Goal: Task Accomplishment & Management: Use online tool/utility

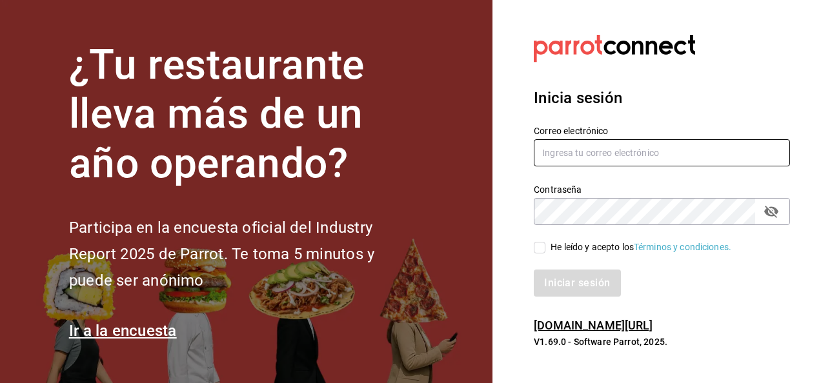
type input "[PERSON_NAME][EMAIL_ADDRESS][PERSON_NAME][DOMAIN_NAME]"
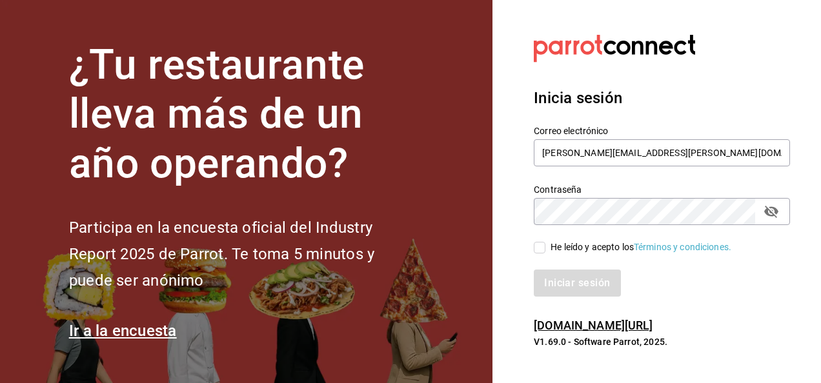
click at [536, 247] on input "He leído y acepto los Términos y condiciones." at bounding box center [540, 248] width 12 height 12
checkbox input "true"
click at [567, 282] on button "Iniciar sesión" at bounding box center [578, 283] width 88 height 27
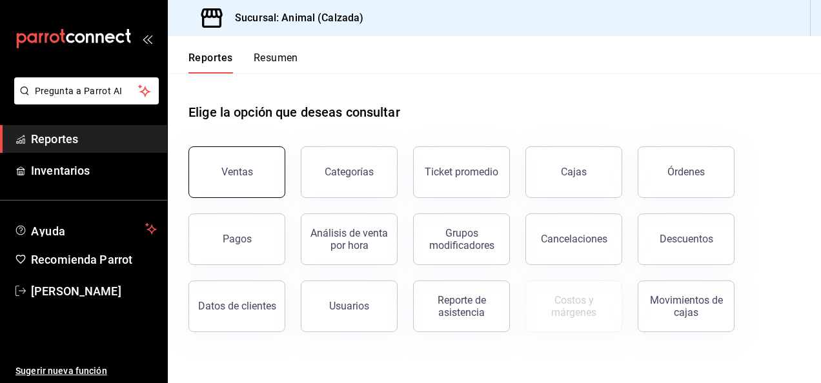
click at [230, 182] on button "Ventas" at bounding box center [236, 172] width 97 height 52
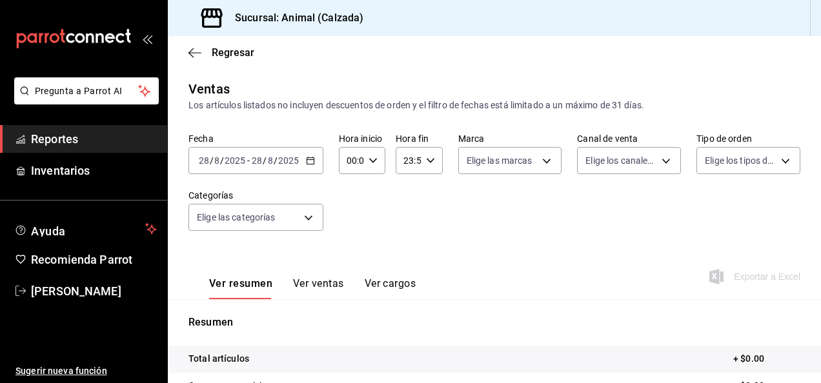
click at [312, 156] on icon "button" at bounding box center [310, 160] width 9 height 9
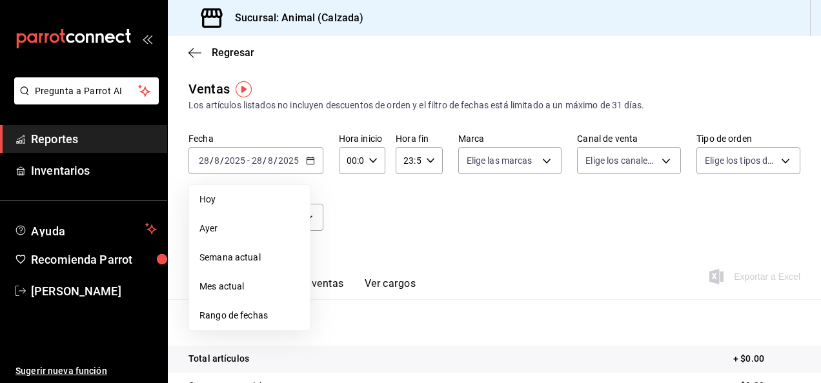
click at [256, 315] on span "Rango de fechas" at bounding box center [249, 316] width 100 height 14
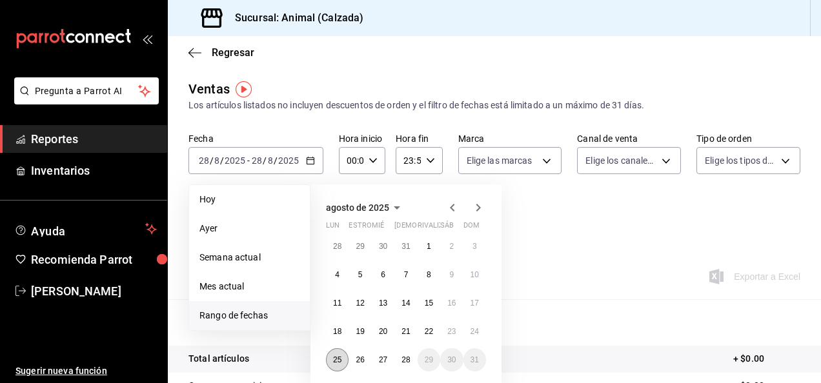
click at [331, 361] on button "25" at bounding box center [337, 359] width 23 height 23
click at [402, 358] on abbr "28" at bounding box center [405, 360] width 8 height 9
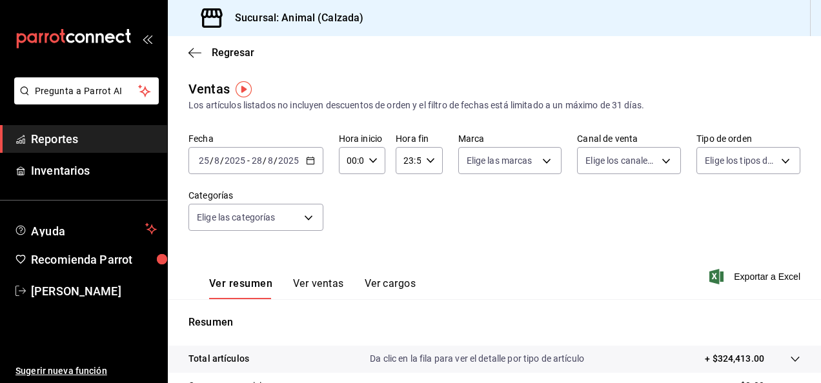
click at [373, 164] on icon "button" at bounding box center [373, 160] width 9 height 9
click at [348, 239] on button "05" at bounding box center [349, 249] width 18 height 26
type input "05:00"
click at [427, 163] on div at bounding box center [410, 191] width 821 height 383
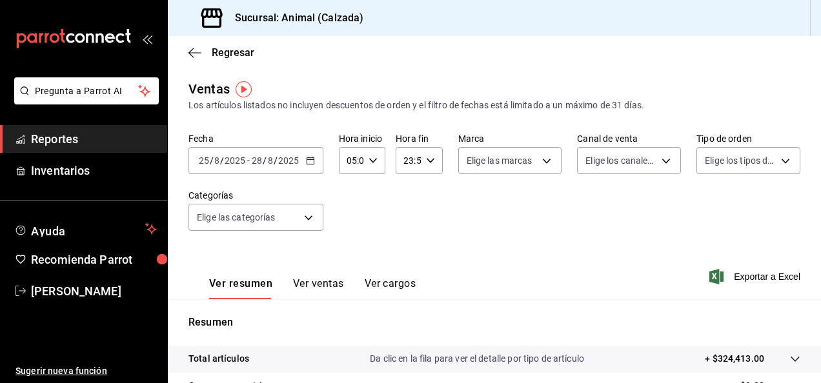
click at [427, 163] on icon "button" at bounding box center [430, 160] width 9 height 9
click at [427, 190] on span "00" at bounding box center [428, 192] width 3 height 10
type input "23:00"
click at [539, 155] on div at bounding box center [410, 191] width 821 height 383
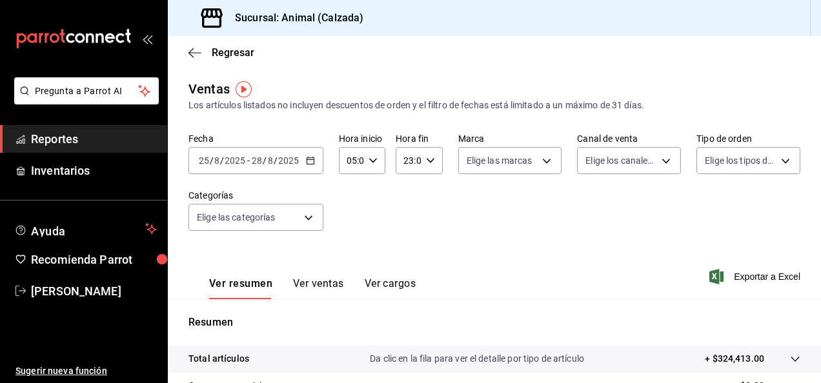
click at [539, 155] on body "Pregunta a Parrot AI Reportes Inventarios Ayuda Recomienda Parrot Luis Estrada …" at bounding box center [410, 191] width 821 height 383
click at [470, 205] on input "checkbox" at bounding box center [469, 211] width 12 height 12
checkbox input "true"
type input "e26472f3-9262-489d-bcba-4c6b034529c7"
checkbox input "true"
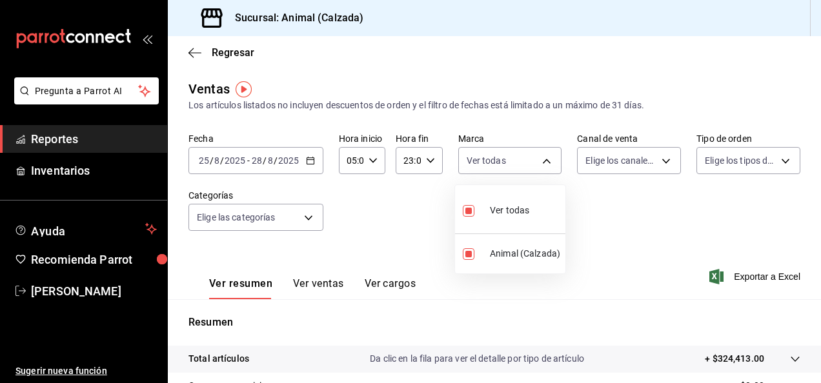
click at [655, 153] on div at bounding box center [410, 191] width 821 height 383
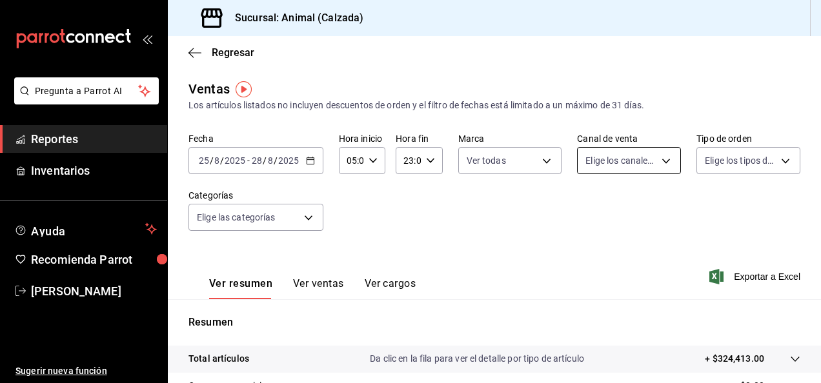
click at [662, 159] on body "Pregunta a Parrot AI Reportes Inventarios Ayuda Recomienda Parrot Luis Estrada …" at bounding box center [410, 191] width 821 height 383
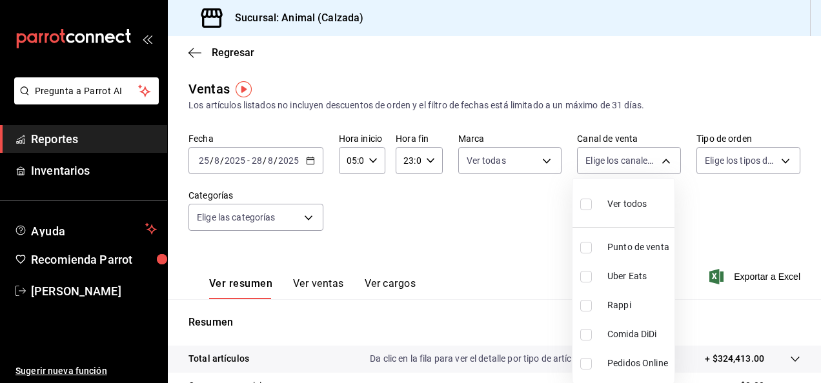
click at [616, 208] on span "Ver todos" at bounding box center [626, 204] width 39 height 14
type input "PARROT,UBER_EATS,RAPPI,DIDI_FOOD,ONLINE"
checkbox input "true"
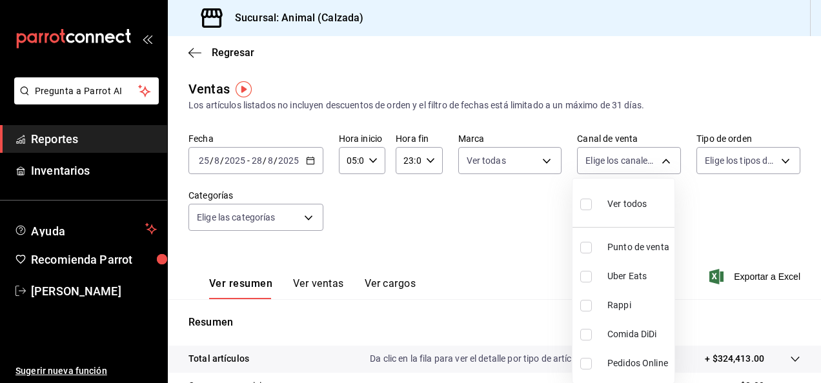
checkbox input "true"
click at [762, 157] on div at bounding box center [410, 191] width 821 height 383
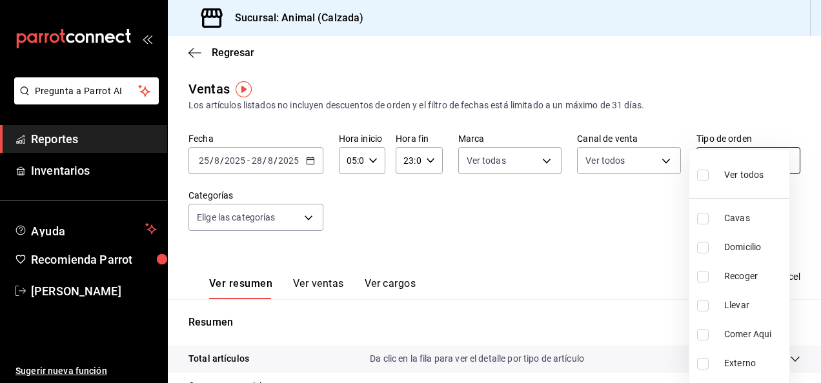
click at [777, 159] on body "Pregunta a Parrot AI Reportes Inventarios Ayuda Recomienda Parrot Luis Estrada …" at bounding box center [410, 191] width 821 height 383
click at [709, 177] on label at bounding box center [705, 175] width 17 height 19
click at [709, 177] on input "checkbox" at bounding box center [703, 176] width 12 height 12
checkbox input "false"
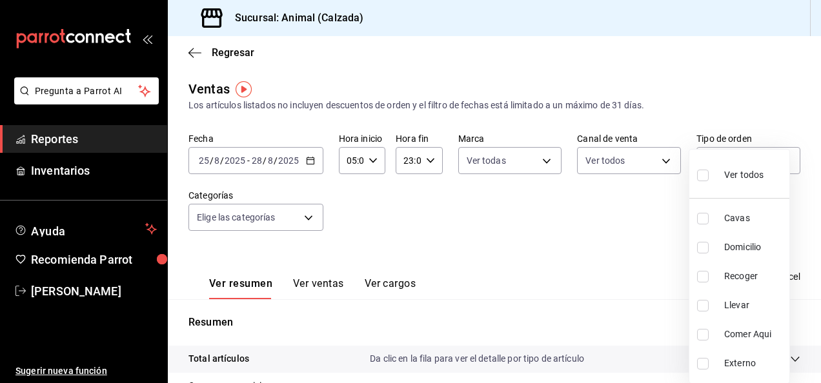
checkbox input "false"
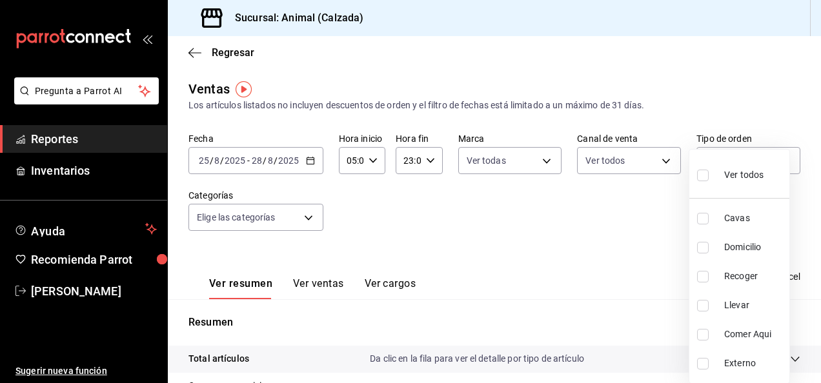
click at [705, 178] on input "checkbox" at bounding box center [703, 176] width 12 height 12
checkbox input "true"
type input "588630d3-b511-4bba-a729-32472510037f,54b7ae00-ca47-4ec1-b7ff-55842c0a2b62,92293…"
checkbox input "true"
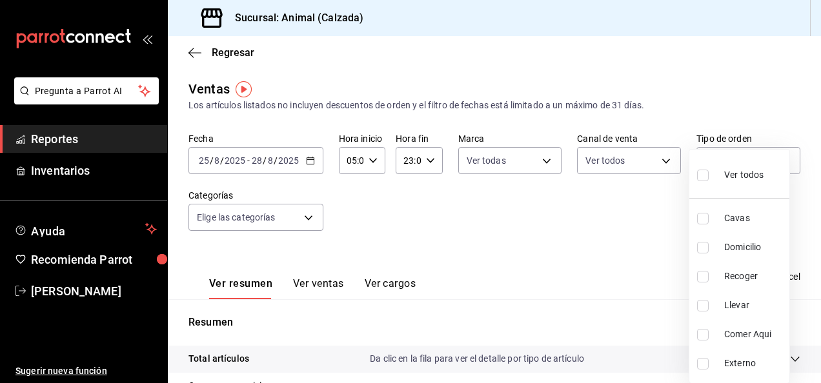
checkbox input "true"
click at [308, 220] on div at bounding box center [410, 191] width 821 height 383
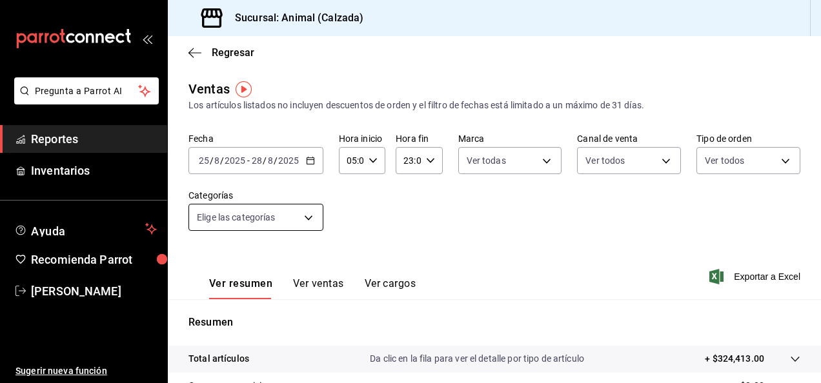
click at [306, 217] on body "Pregunta a Parrot AI Reportes Inventarios Ayuda Recomienda Parrot Luis Estrada …" at bounding box center [410, 191] width 821 height 383
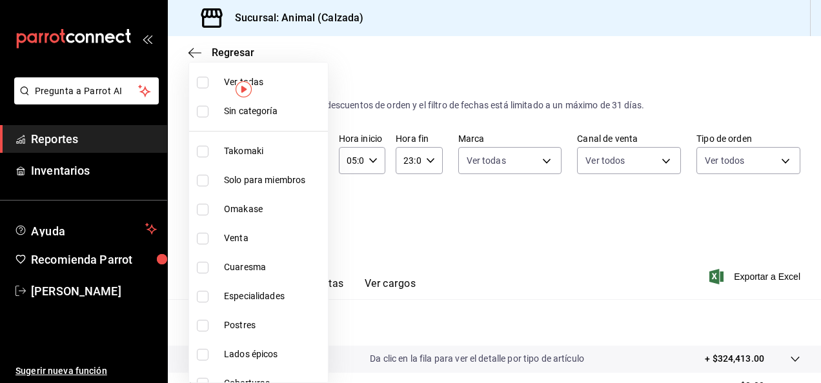
click at [203, 83] on input "checkbox" at bounding box center [203, 83] width 12 height 12
checkbox input "true"
type input "5d35a5f4-3063-4397-a550-a8f4eca83956,9bcdf976-3d2d-44f2-8aa2-d656f6bc4aaa,d84f4…"
checkbox input "true"
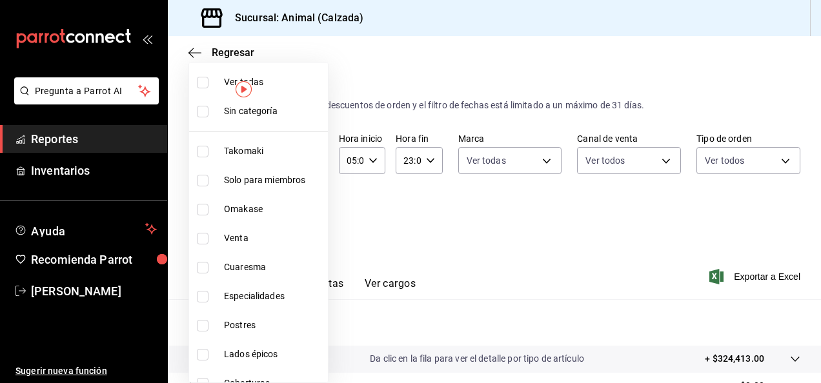
checkbox input "true"
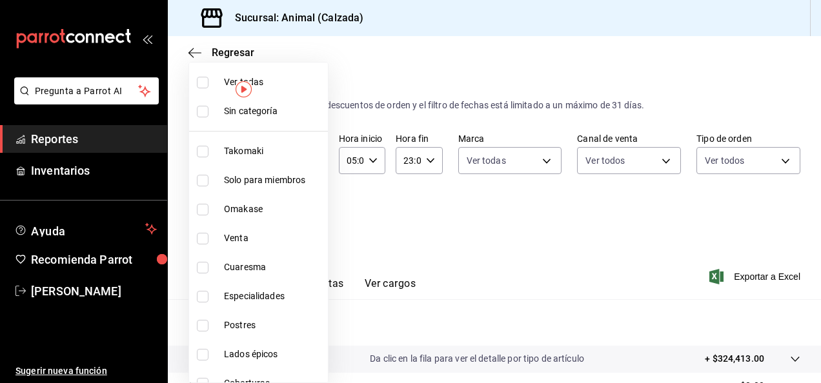
checkbox input "true"
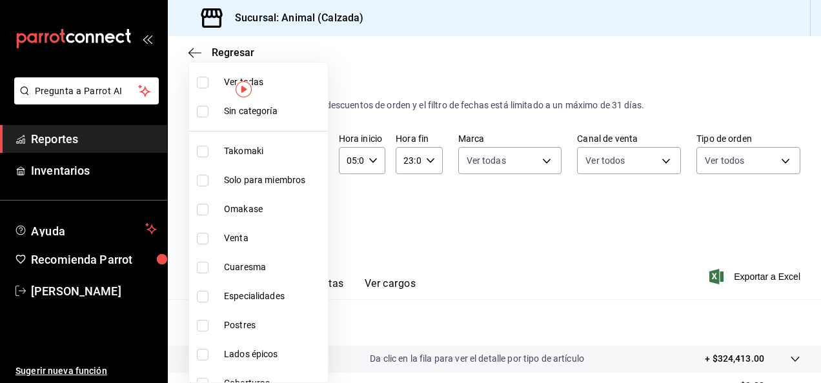
checkbox input "true"
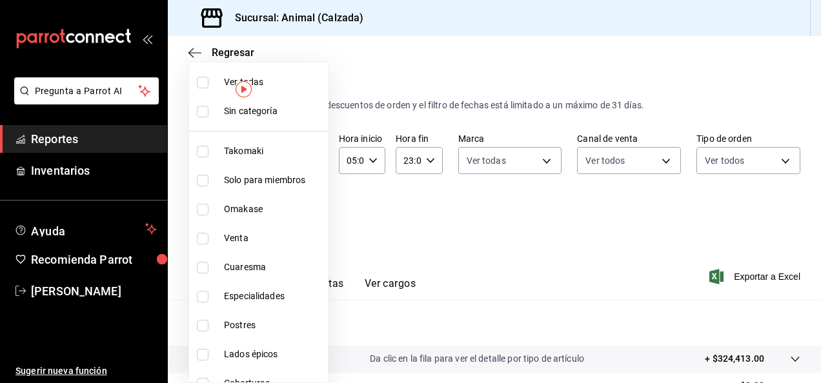
checkbox input "true"
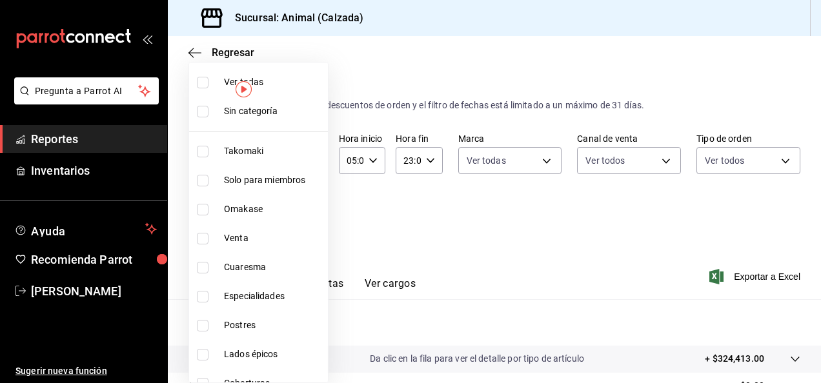
checkbox input "true"
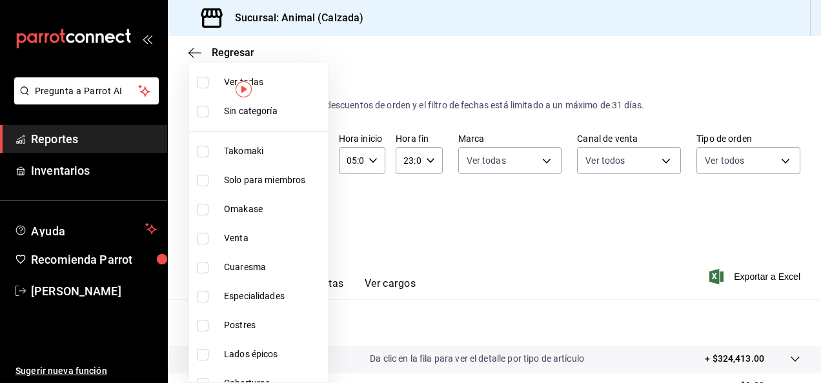
checkbox input "true"
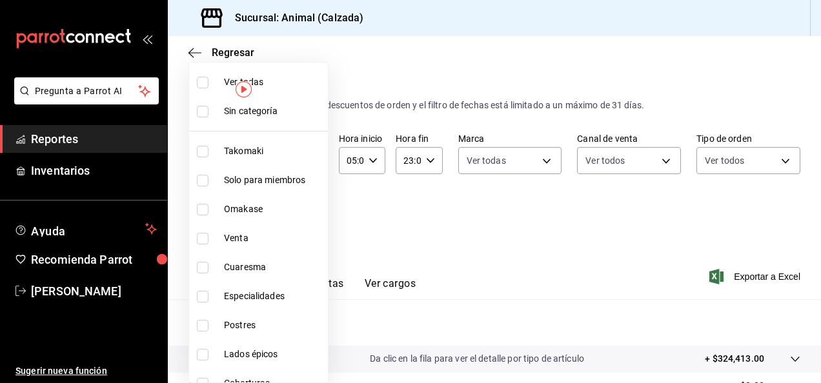
checkbox input "true"
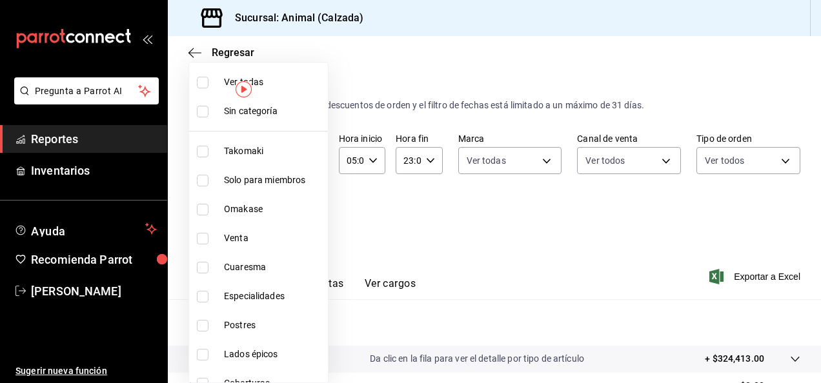
checkbox input "true"
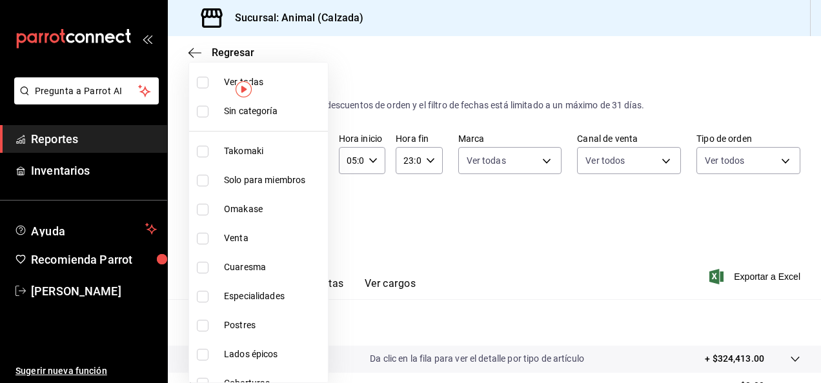
checkbox input "true"
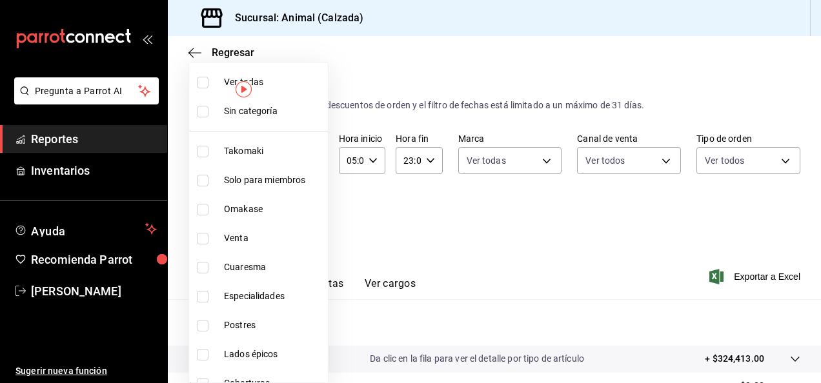
checkbox input "true"
click at [759, 276] on div at bounding box center [410, 191] width 821 height 383
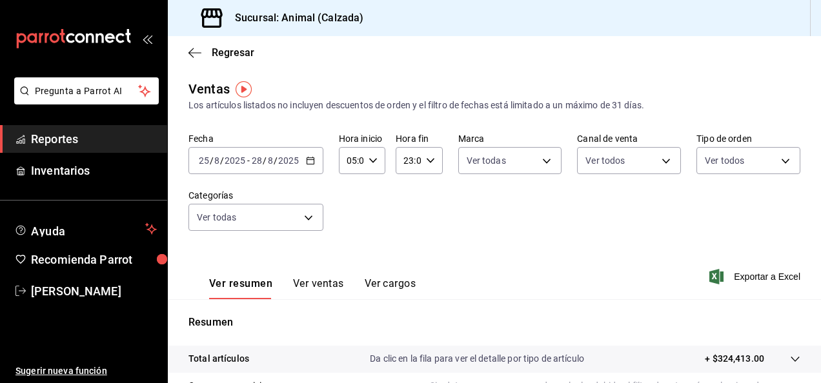
click at [759, 276] on font "Exportar a Excel" at bounding box center [767, 277] width 66 height 10
